Goal: Find specific page/section: Find specific page/section

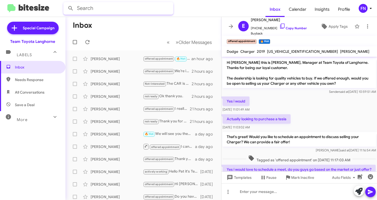
scroll to position [191, 0]
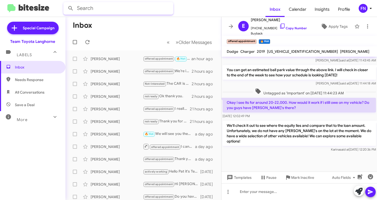
click at [100, 11] on input "text" at bounding box center [118, 8] width 110 height 13
click at [65, 3] on button at bounding box center [70, 8] width 10 height 10
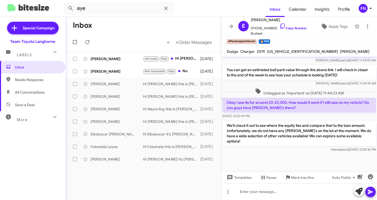
click at [41, 90] on span "All Conversations" at bounding box center [30, 92] width 30 height 5
type input "in:all-conversations"
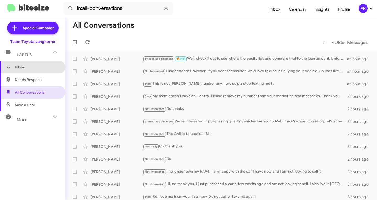
drag, startPoint x: 46, startPoint y: 66, endPoint x: 46, endPoint y: 69, distance: 3.2
click at [45, 66] on span "Inbox" at bounding box center [37, 67] width 45 height 5
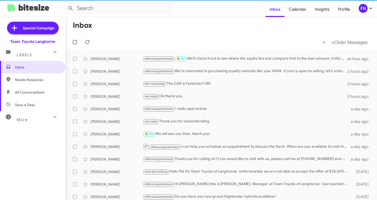
click at [45, 92] on span "All Conversations" at bounding box center [32, 92] width 65 height 13
type input "in:all-conversations"
